Goal: Book appointment/travel/reservation

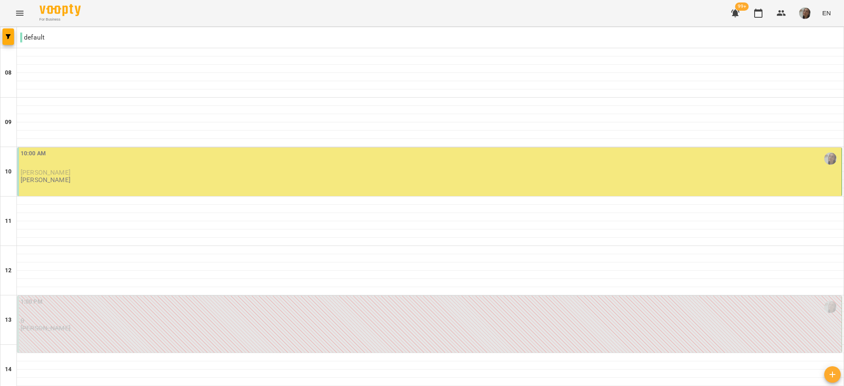
click at [474, 181] on div "10:00 AM [PERSON_NAME] [PERSON_NAME]" at bounding box center [431, 166] width 820 height 35
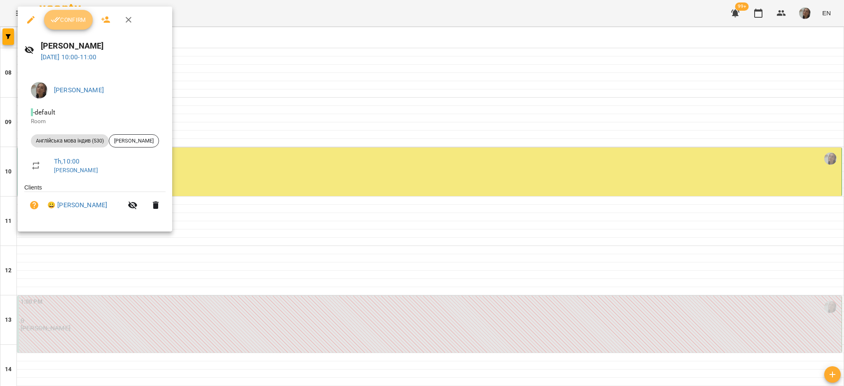
click at [68, 25] on button "Confirm" at bounding box center [68, 20] width 49 height 20
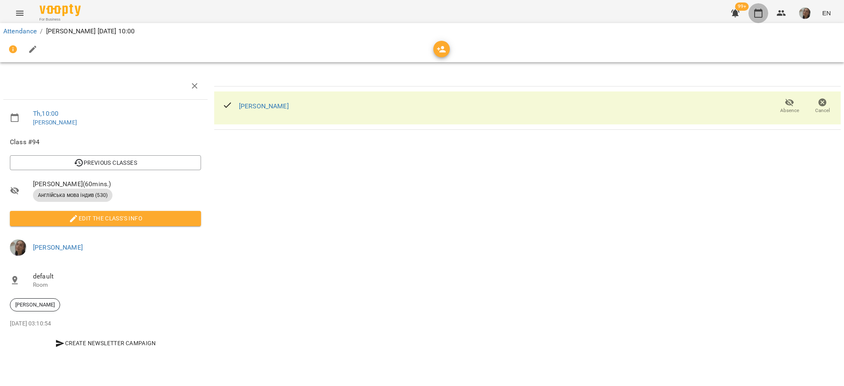
click at [753, 10] on button "button" at bounding box center [759, 13] width 20 height 20
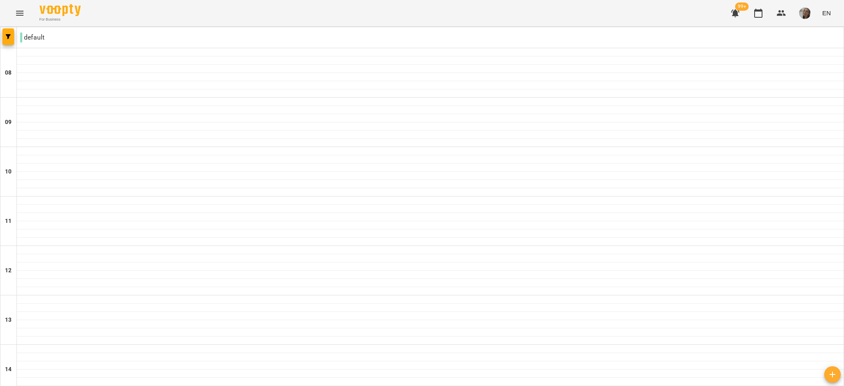
scroll to position [509, 0]
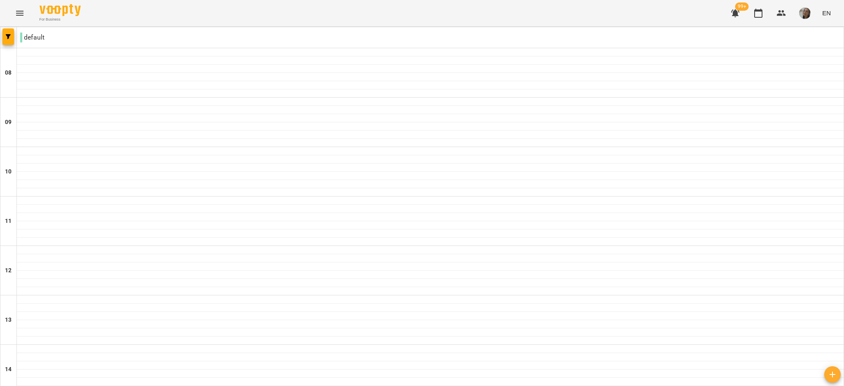
scroll to position [355, 0]
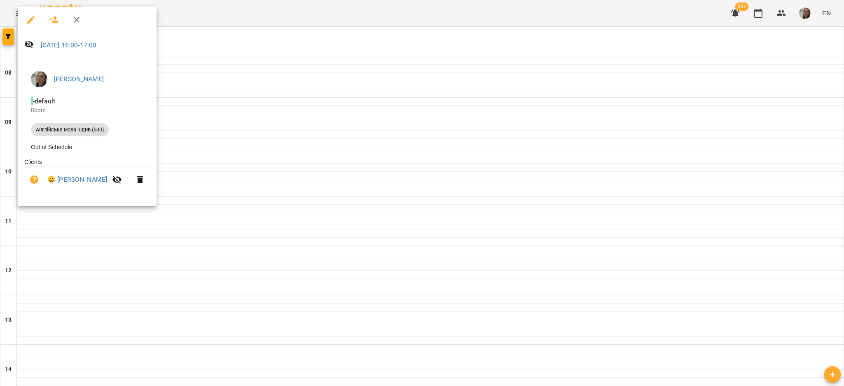
click at [476, 59] on div at bounding box center [422, 193] width 844 height 386
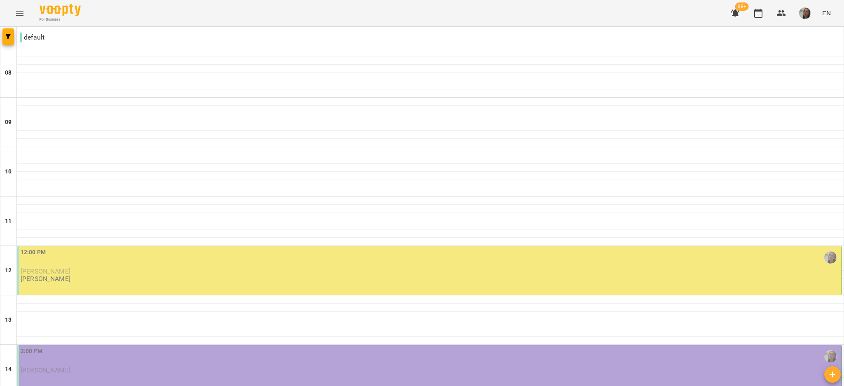
scroll to position [103, 0]
